Goal: Information Seeking & Learning: Find specific fact

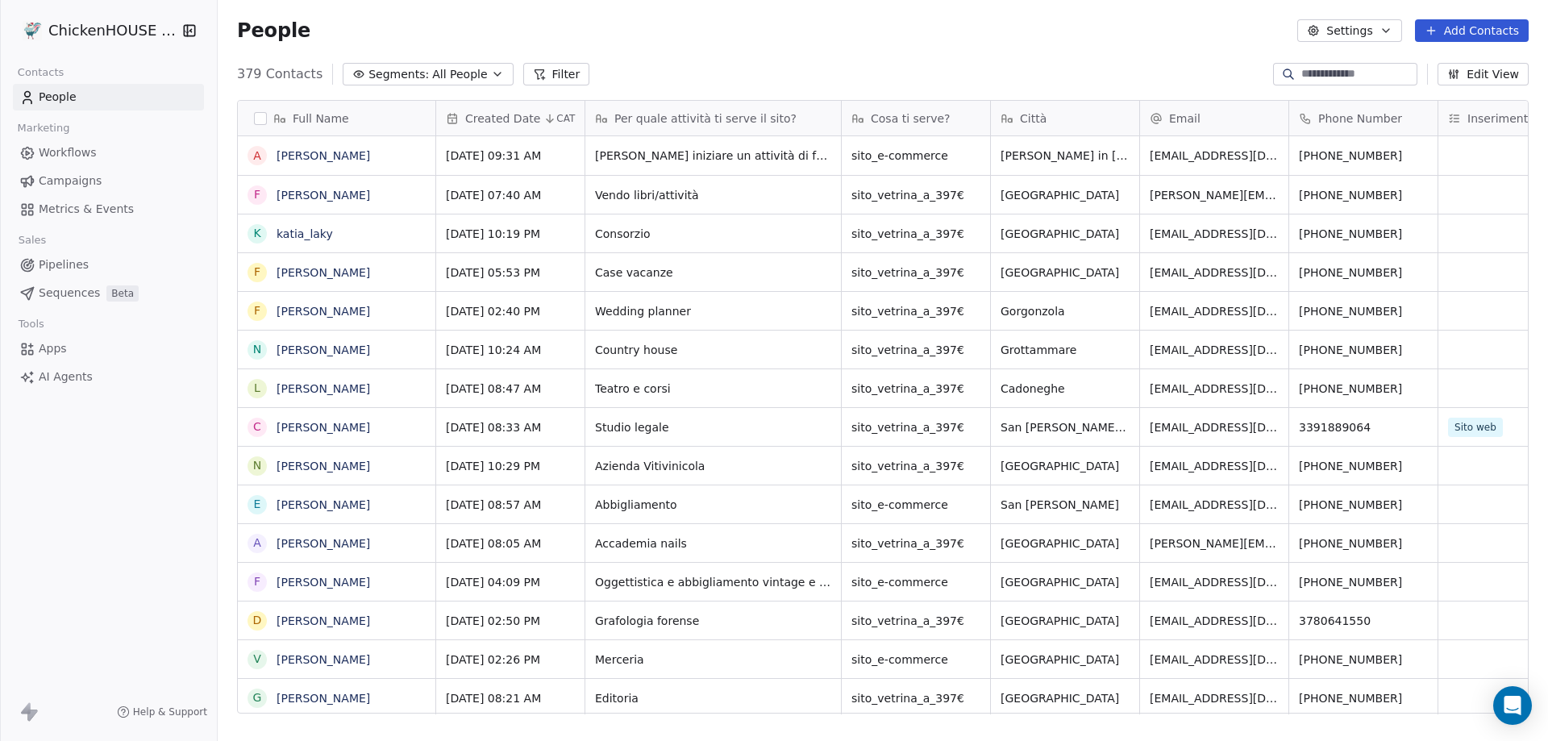
scroll to position [639, 1318]
click at [345, 150] on link "[PERSON_NAME]" at bounding box center [324, 155] width 94 height 13
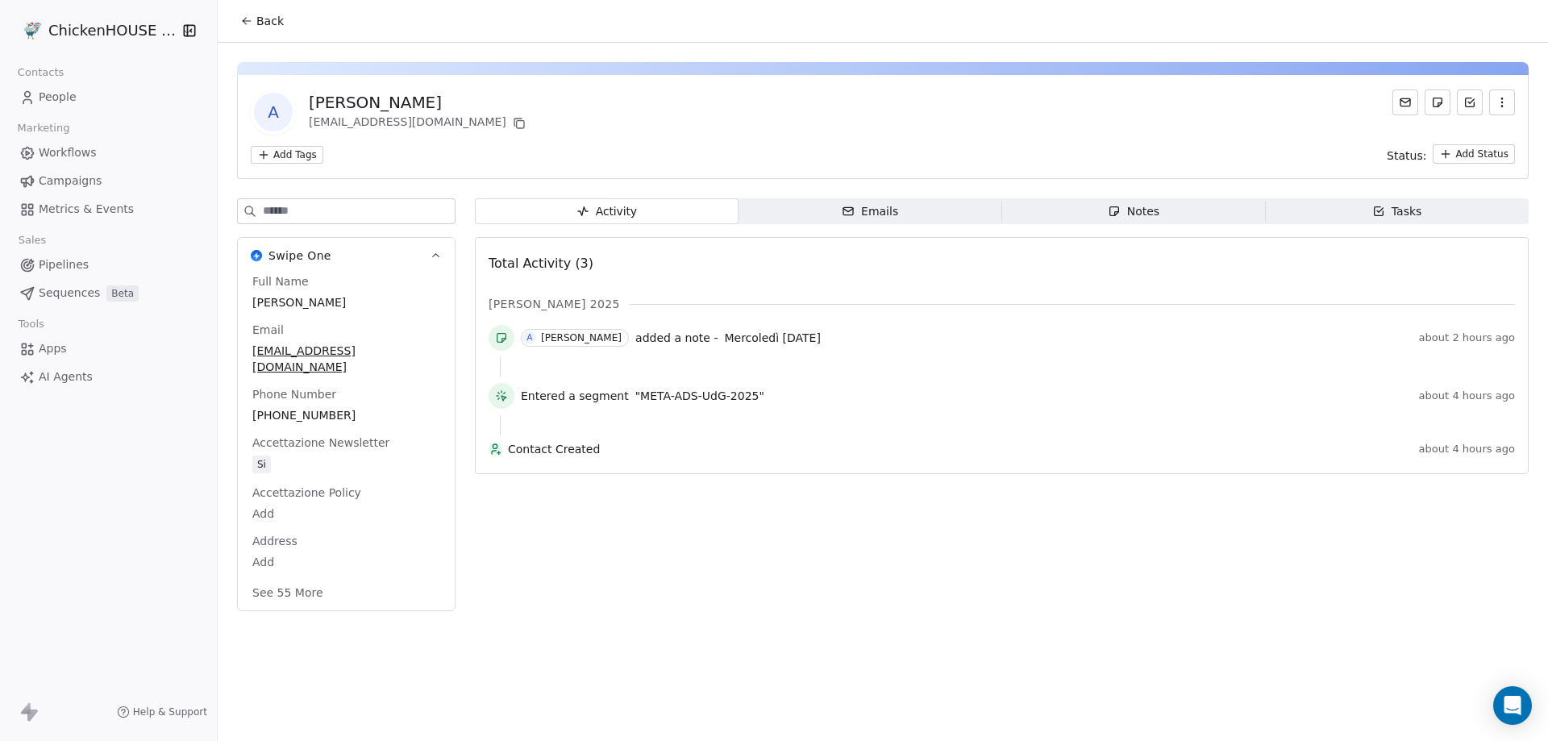
click at [1135, 210] on div "Notes" at bounding box center [1134, 211] width 52 height 17
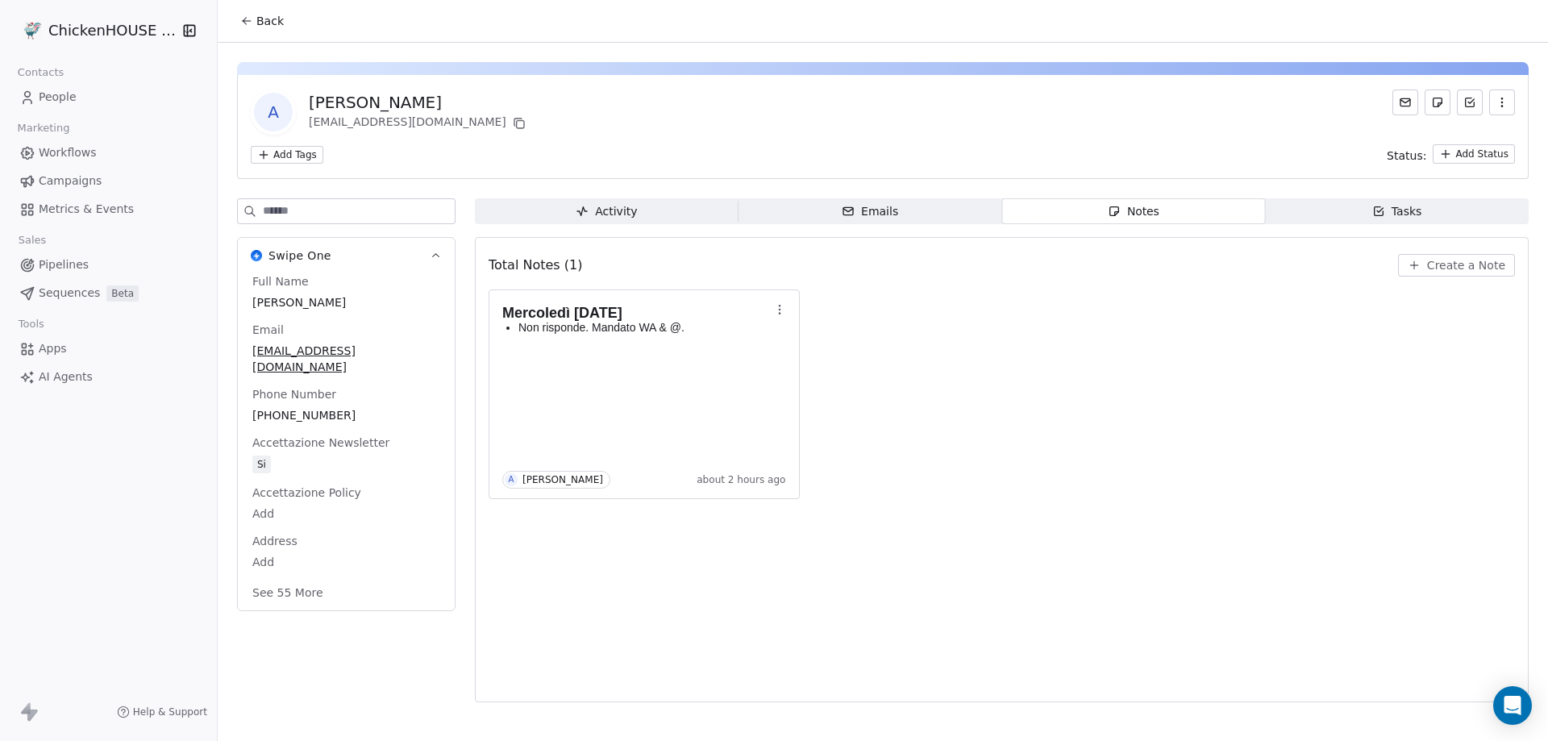
click at [55, 97] on span "People" at bounding box center [58, 97] width 38 height 17
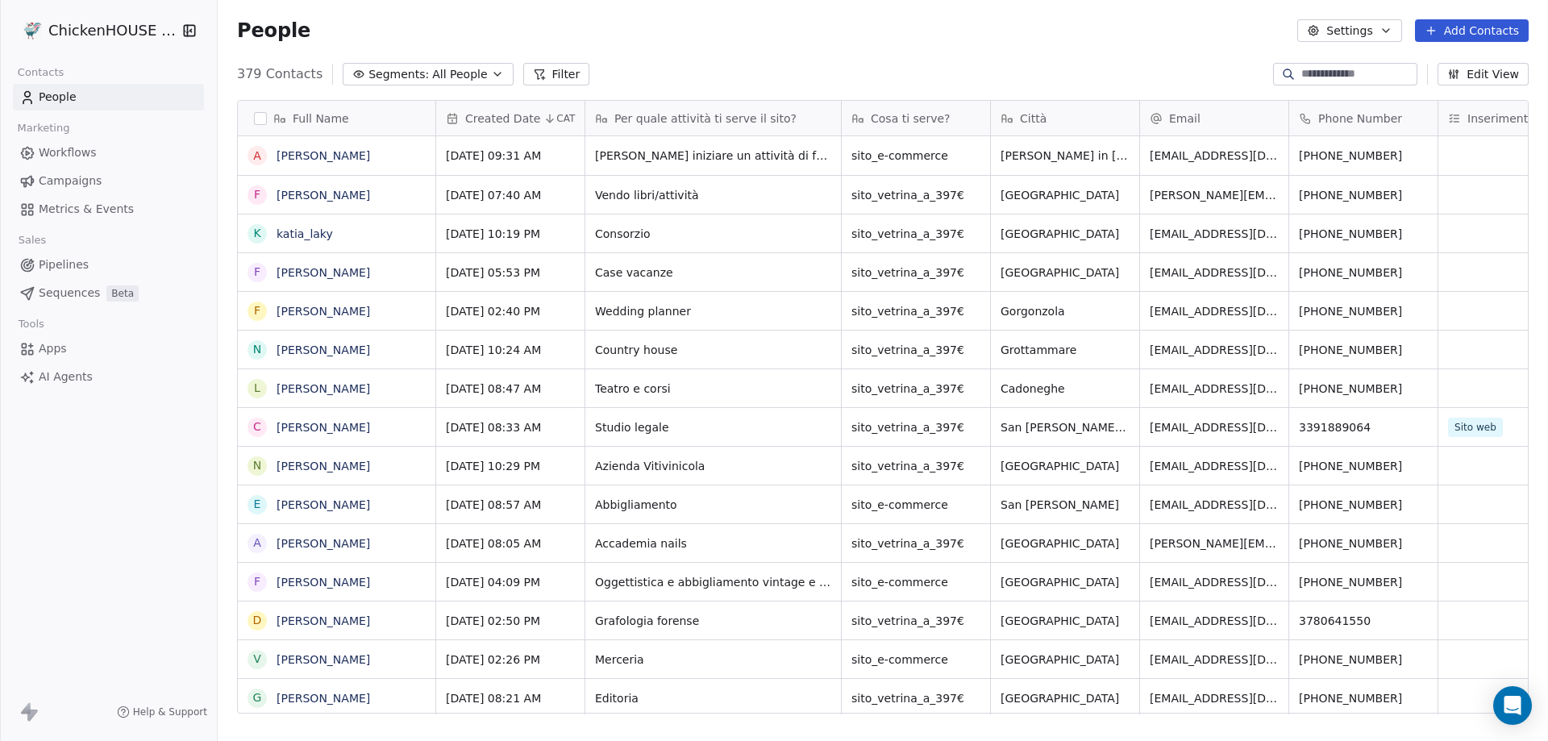
scroll to position [639, 1318]
drag, startPoint x: 681, startPoint y: 185, endPoint x: 593, endPoint y: 152, distance: 93.9
click at [593, 152] on div "[PERSON_NAME] iniziare un attività di falegnameria e vendere articoli artigiana…" at bounding box center [713, 167] width 256 height 63
drag, startPoint x: 596, startPoint y: 150, endPoint x: 660, endPoint y: 165, distance: 65.5
click at [660, 165] on span "[PERSON_NAME] iniziare un attività di falegnameria e vendere articoli artigiana…" at bounding box center [699, 168] width 206 height 48
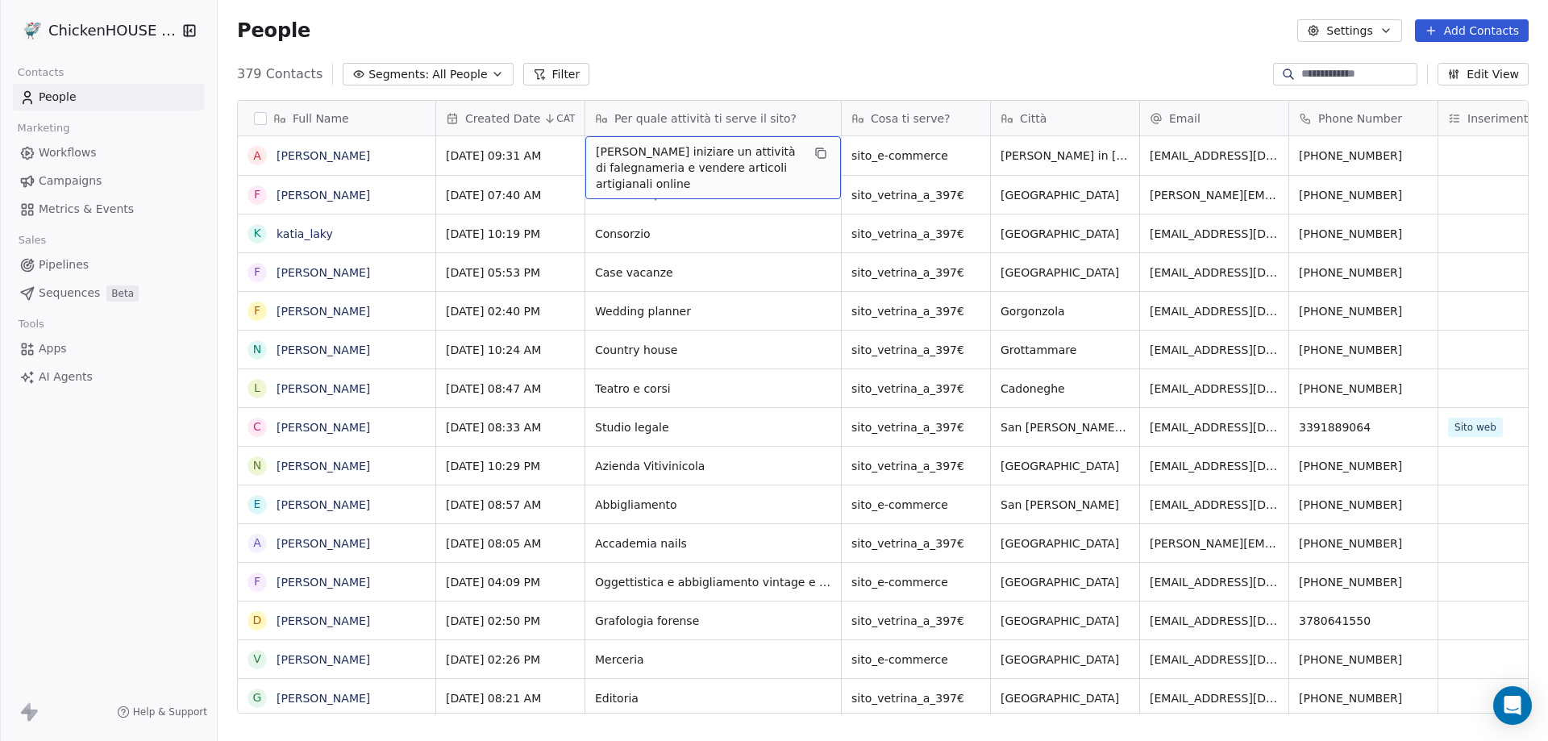
drag, startPoint x: 683, startPoint y: 181, endPoint x: 628, endPoint y: 171, distance: 55.7
click at [628, 171] on span "[PERSON_NAME] iniziare un attività di falegnameria e vendere articoli artigiana…" at bounding box center [699, 168] width 206 height 48
click at [818, 152] on icon "grid" at bounding box center [821, 154] width 7 height 7
